Goal: Task Accomplishment & Management: Use online tool/utility

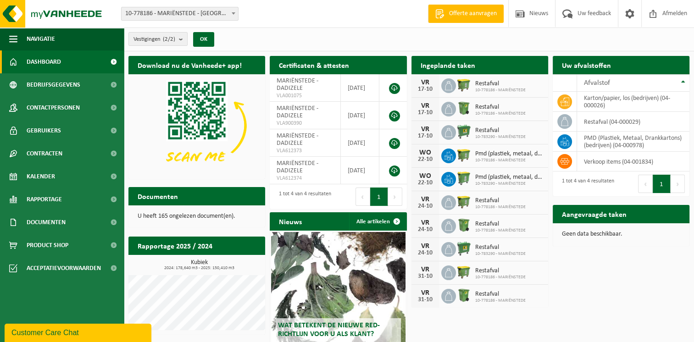
click at [603, 217] on h2 "Aangevraagde taken" at bounding box center [593, 214] width 83 height 18
click at [594, 99] on td "karton/papier, los (bedrijven) (04-000026)" at bounding box center [633, 102] width 112 height 20
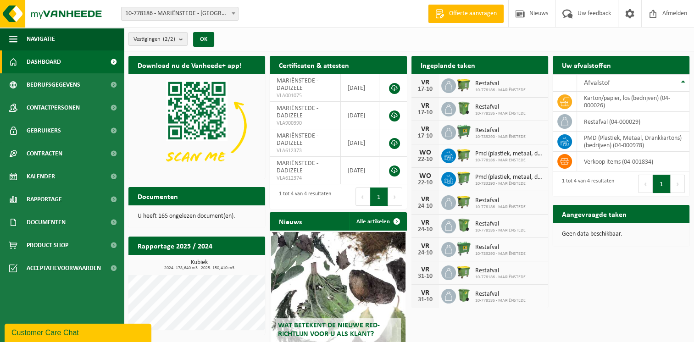
click at [432, 64] on h2 "Ingeplande taken" at bounding box center [447, 65] width 73 height 18
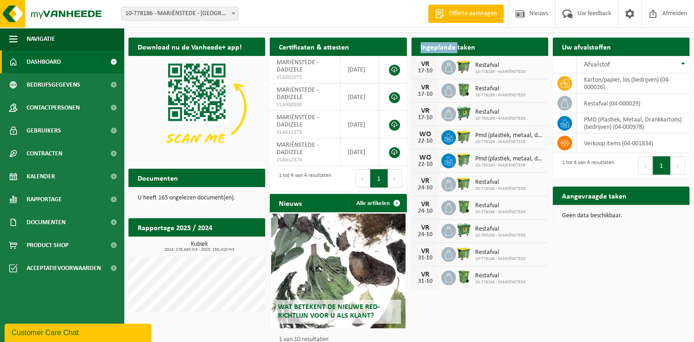
scroll to position [50, 0]
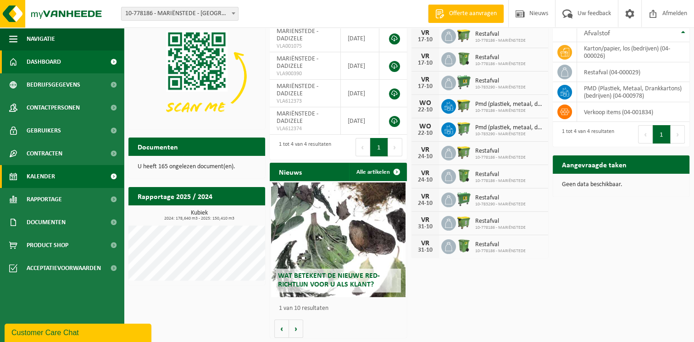
click at [45, 176] on span "Kalender" at bounding box center [41, 176] width 28 height 23
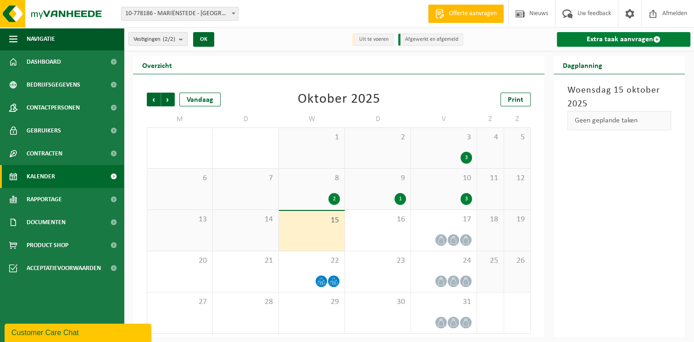
click at [598, 39] on link "Extra taak aanvragen" at bounding box center [623, 39] width 133 height 15
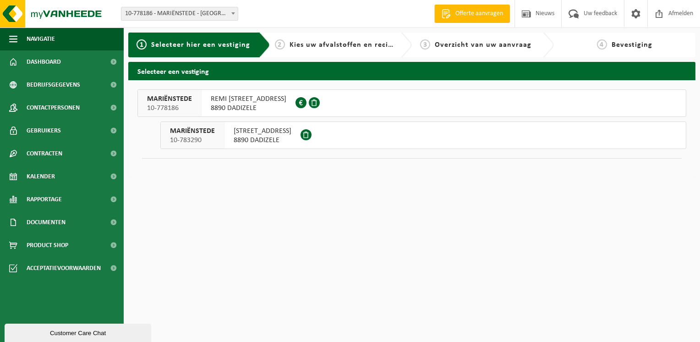
click at [229, 102] on span "REMI DEWITTESTRAAT 6" at bounding box center [249, 98] width 76 height 9
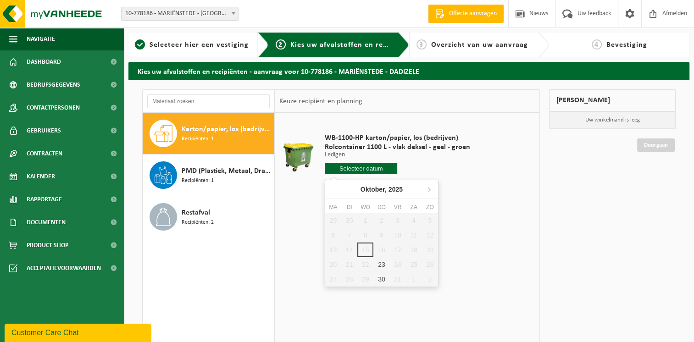
click at [357, 167] on input "text" at bounding box center [361, 168] width 73 height 11
click at [381, 263] on div "23" at bounding box center [381, 264] width 16 height 15
type input "Van 2025-10-23"
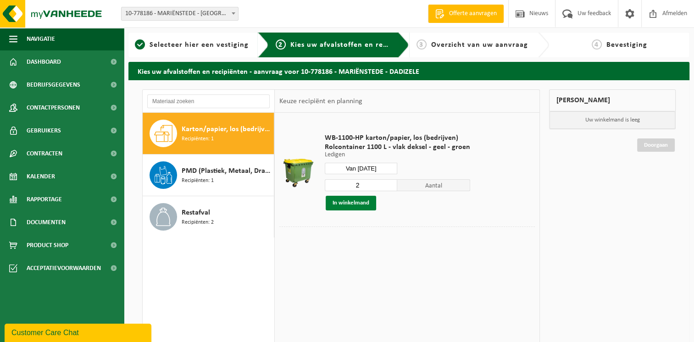
click at [350, 202] on button "In winkelmand" at bounding box center [350, 203] width 50 height 15
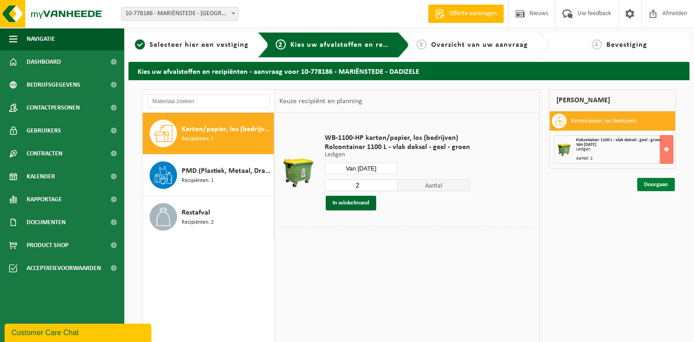
click at [651, 184] on link "Doorgaan" at bounding box center [656, 184] width 38 height 13
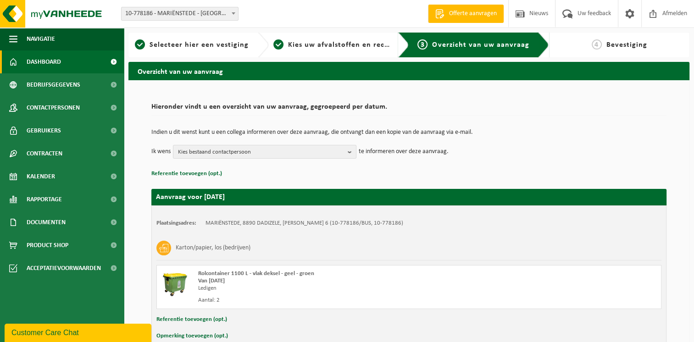
click at [47, 61] on span "Dashboard" at bounding box center [44, 61] width 34 height 23
